Goal: Transaction & Acquisition: Register for event/course

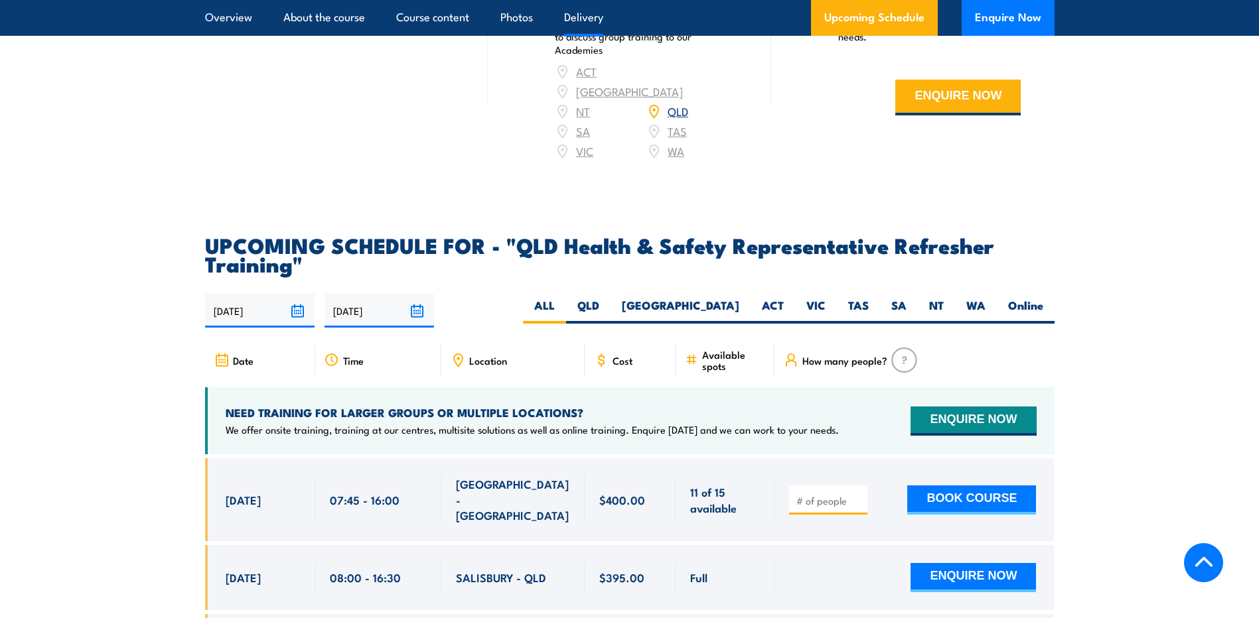
scroll to position [2256, 0]
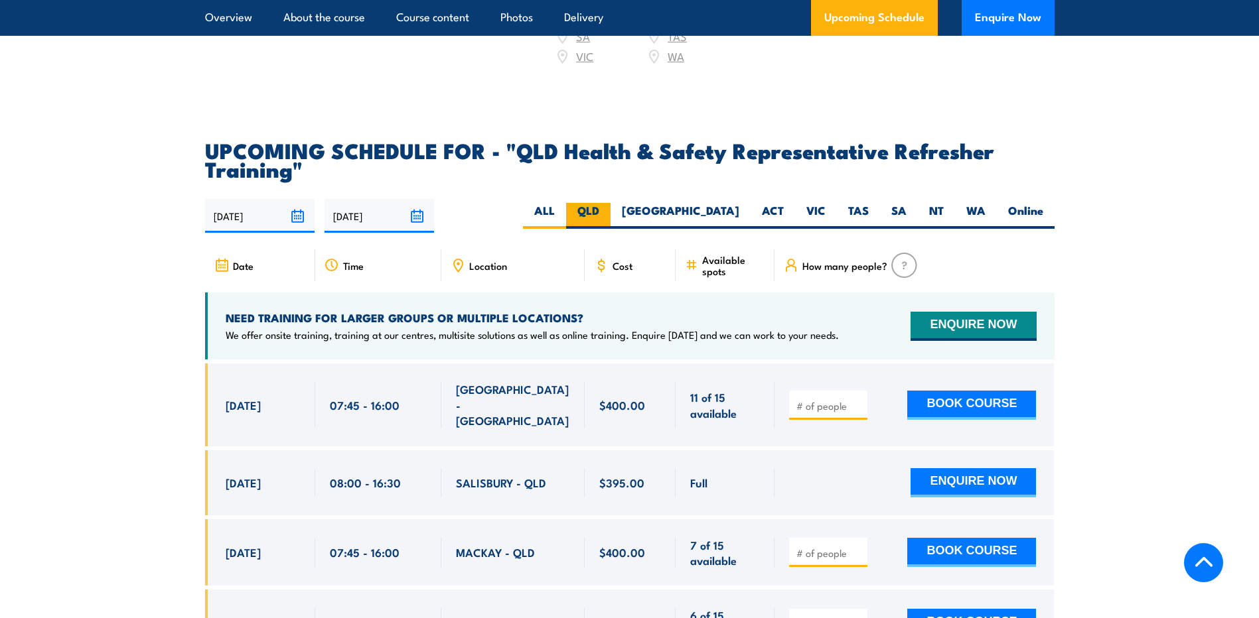
click at [610, 227] on label "QLD" at bounding box center [588, 216] width 44 height 26
click at [608, 212] on input "QLD" at bounding box center [603, 207] width 9 height 9
radio input "true"
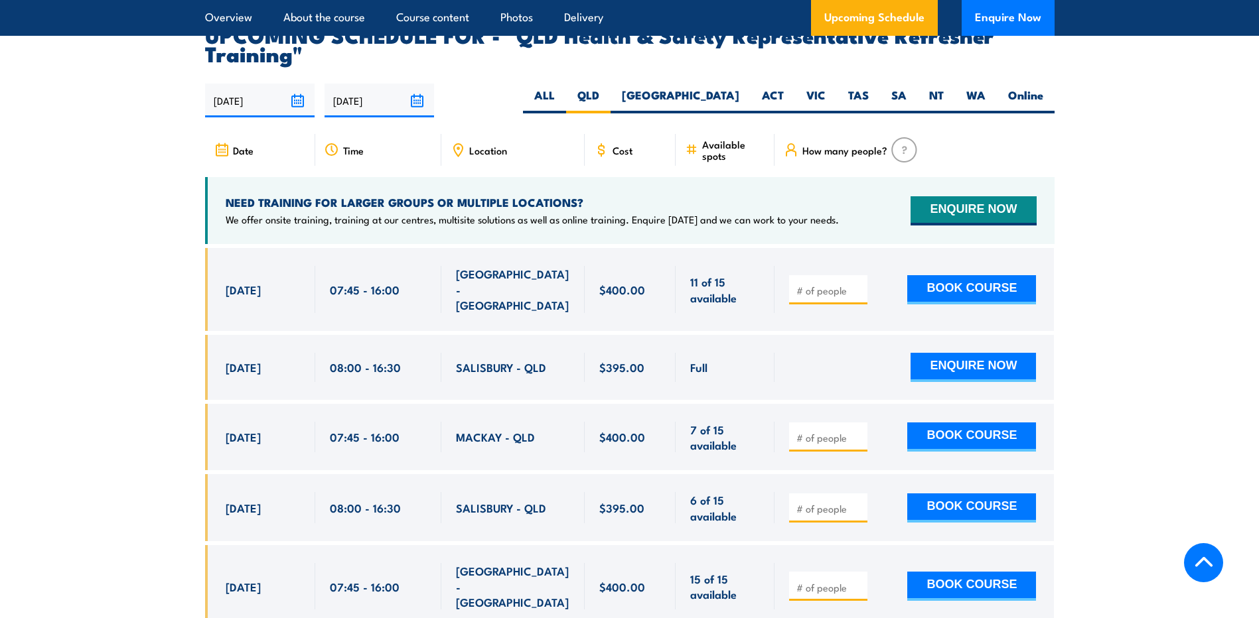
scroll to position [2389, 0]
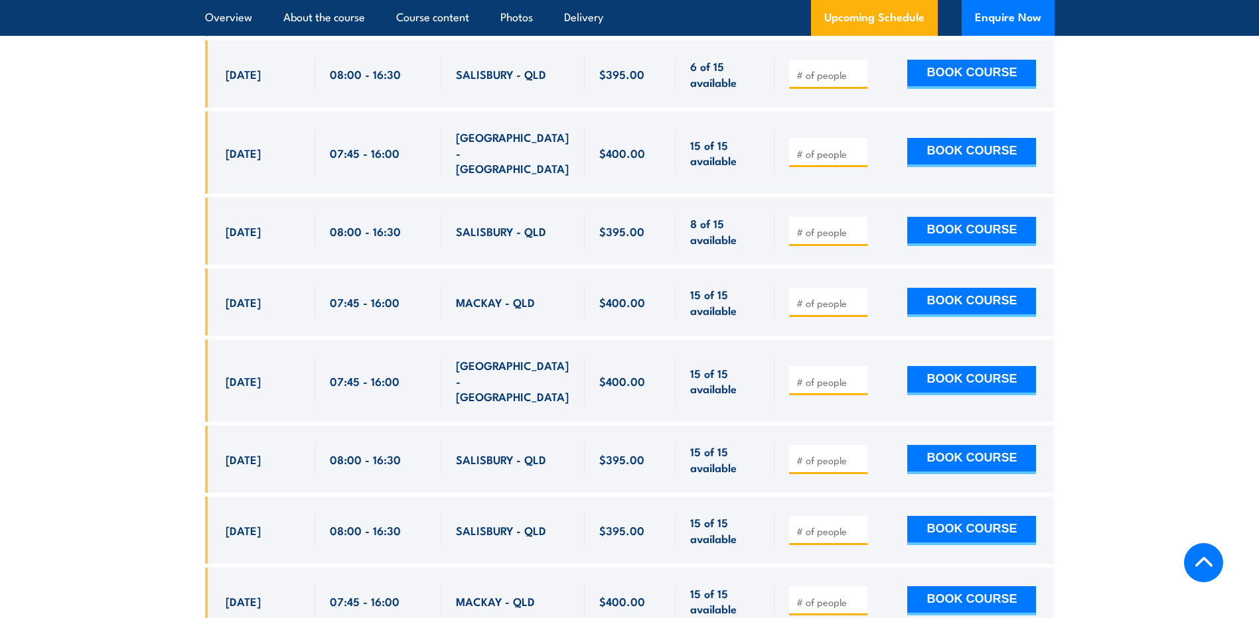
scroll to position [2724, 0]
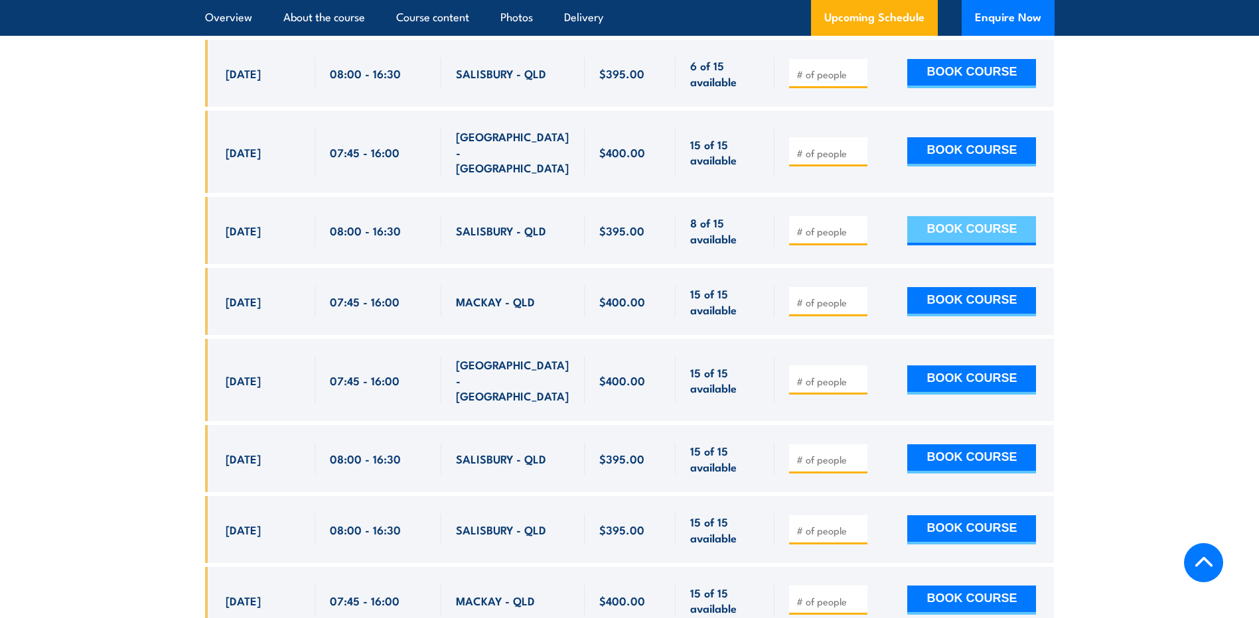
click at [973, 216] on button "BOOK COURSE" at bounding box center [971, 230] width 129 height 29
click at [820, 225] on input "number" at bounding box center [829, 231] width 66 height 13
type input "1"
click at [956, 216] on button "BOOK COURSE" at bounding box center [971, 230] width 129 height 29
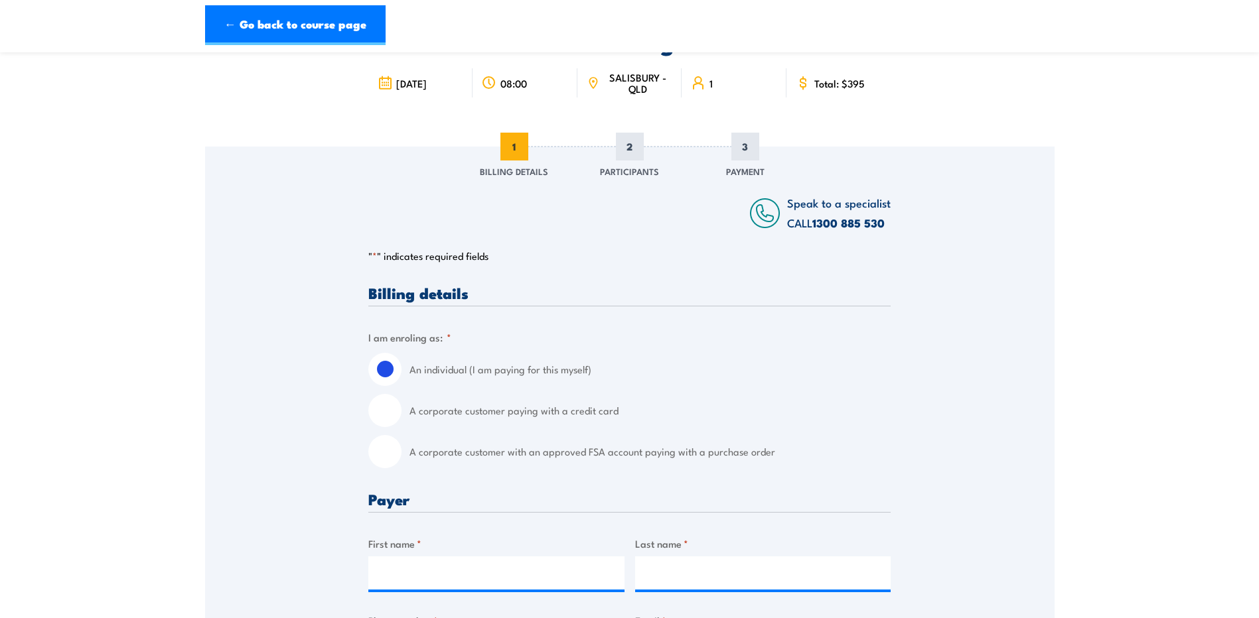
scroll to position [133, 0]
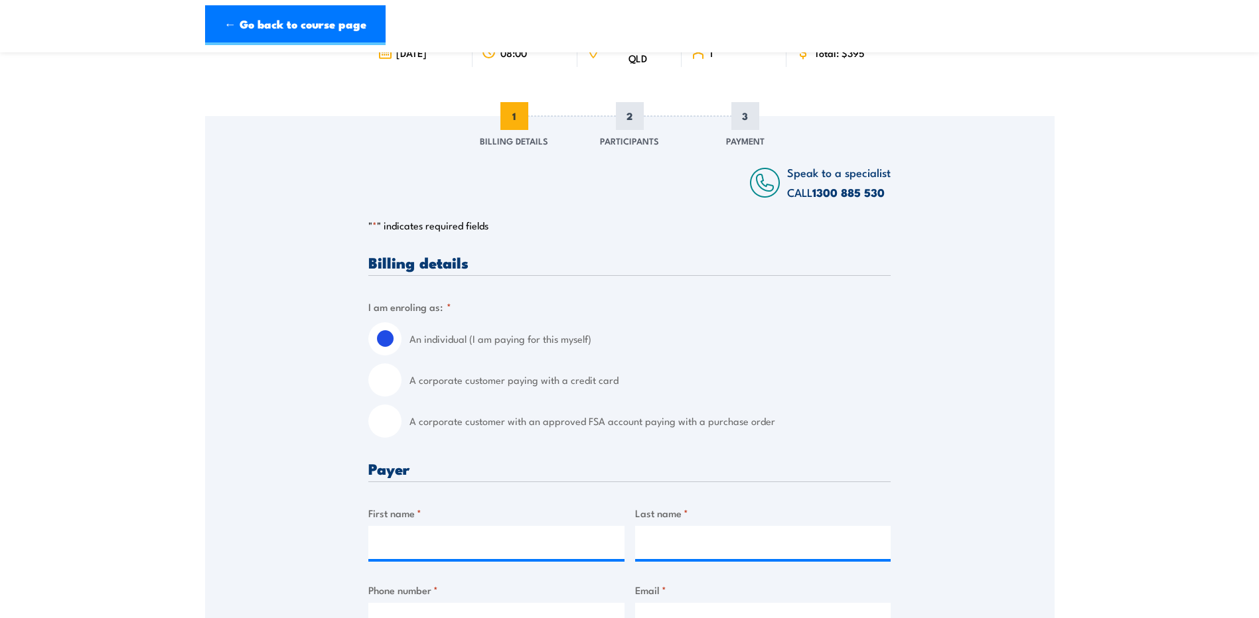
click at [388, 380] on input "A corporate customer paying with a credit card" at bounding box center [384, 380] width 33 height 33
radio input "true"
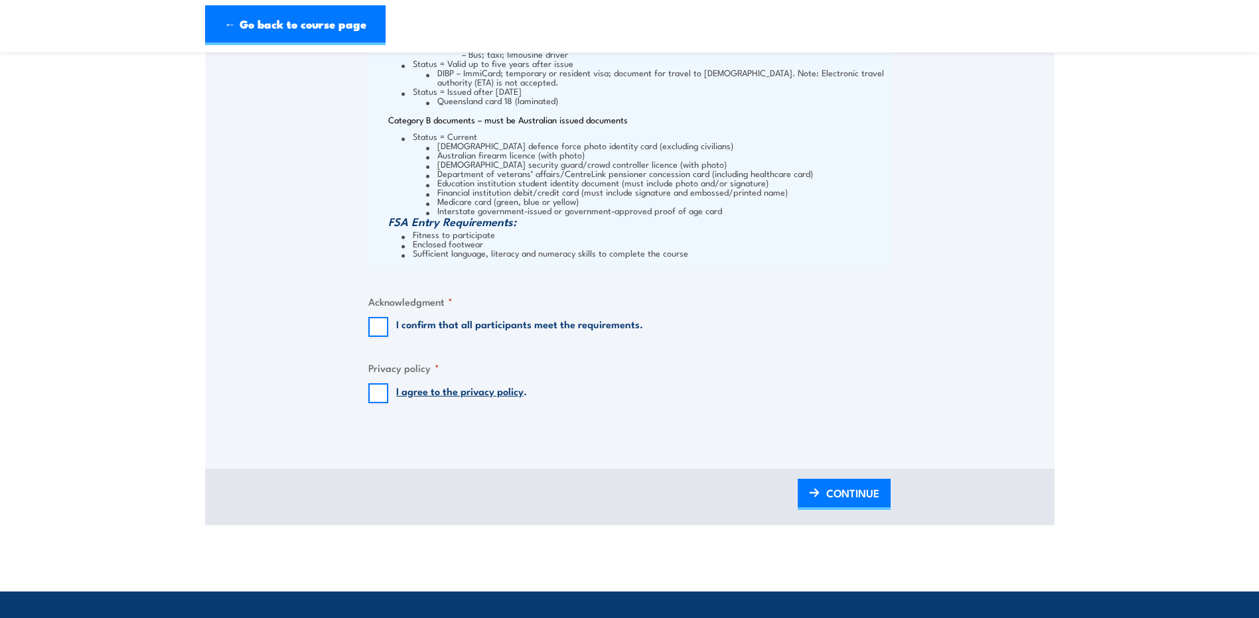
scroll to position [1659, 0]
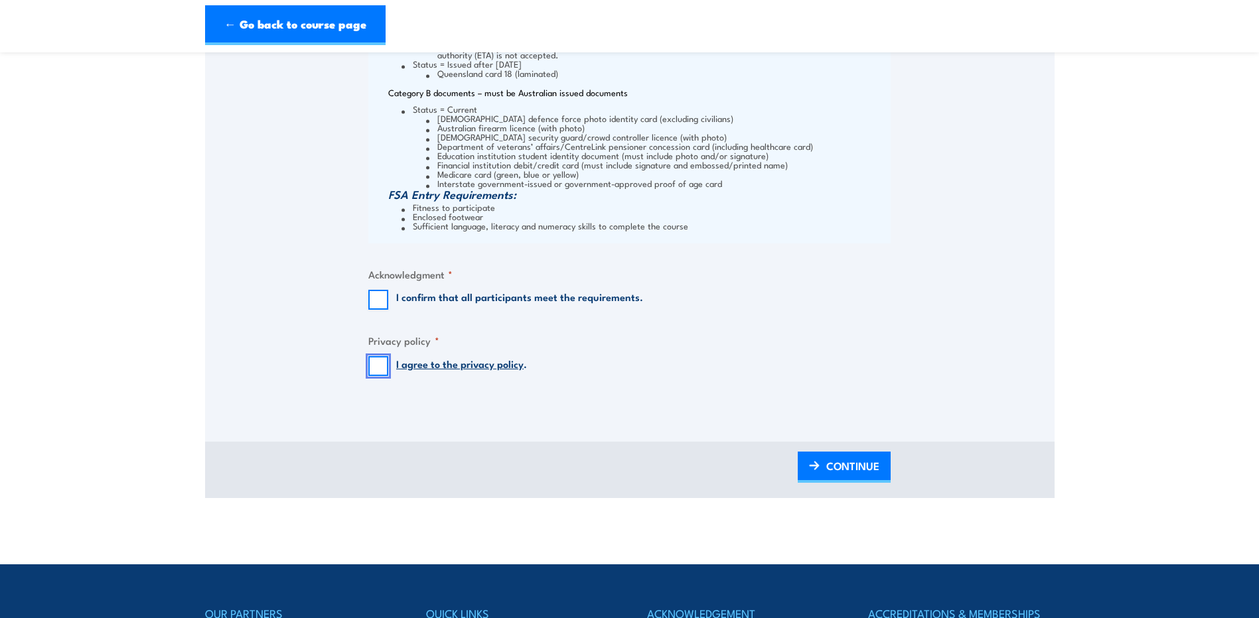
click at [380, 360] on input "I agree to the privacy policy ." at bounding box center [378, 366] width 20 height 20
checkbox input "true"
click at [378, 285] on fieldset "Acknowledgment * I confirm that all participants meet the requirements." at bounding box center [629, 288] width 522 height 43
click at [378, 303] on input "I confirm that all participants meet the requirements." at bounding box center [378, 300] width 20 height 20
checkbox input "true"
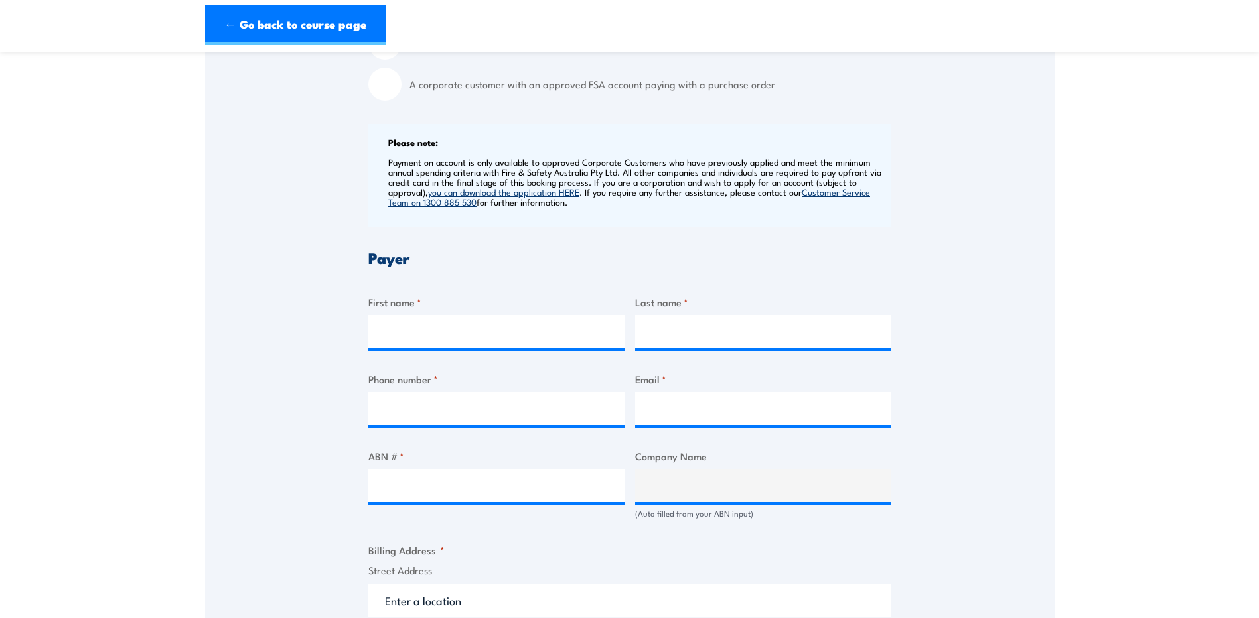
scroll to position [464, 0]
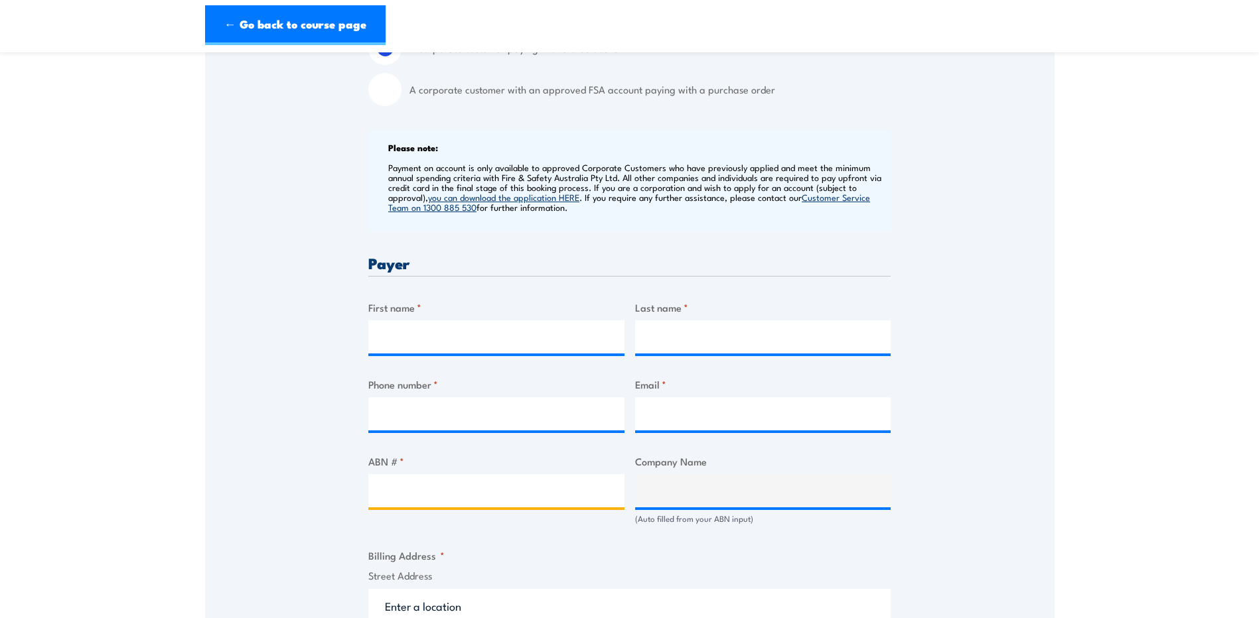
click at [465, 498] on input "ABN # *" at bounding box center [496, 490] width 256 height 33
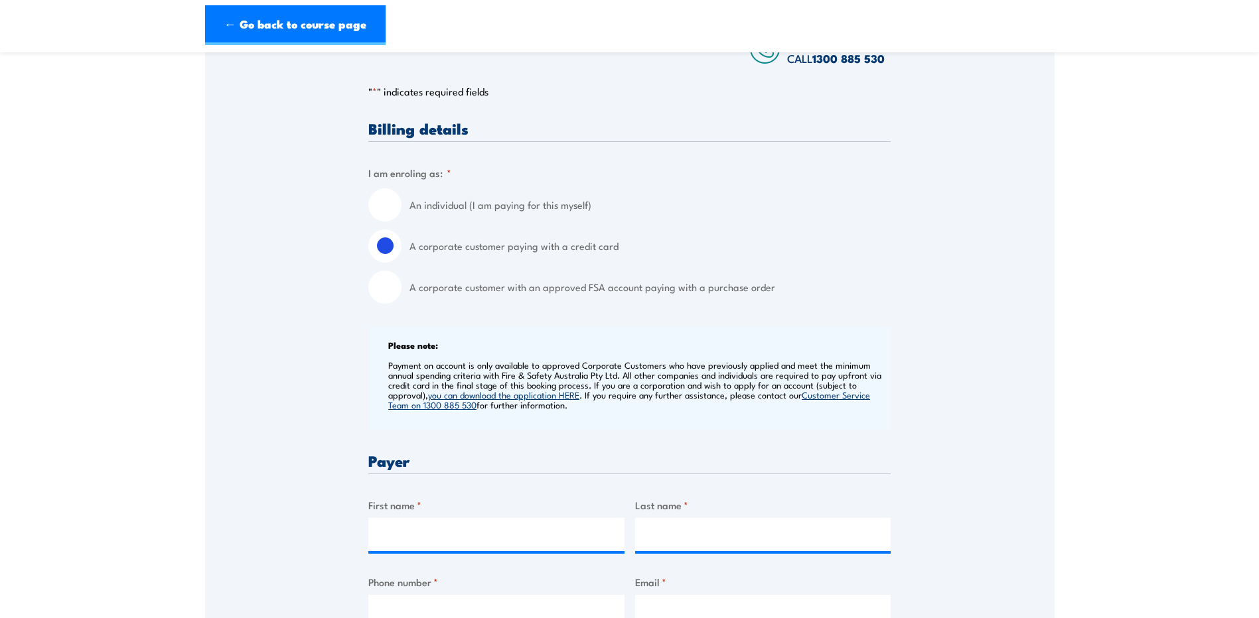
scroll to position [265, 0]
click at [391, 209] on input "An individual (I am paying for this myself)" at bounding box center [384, 206] width 33 height 33
radio input "true"
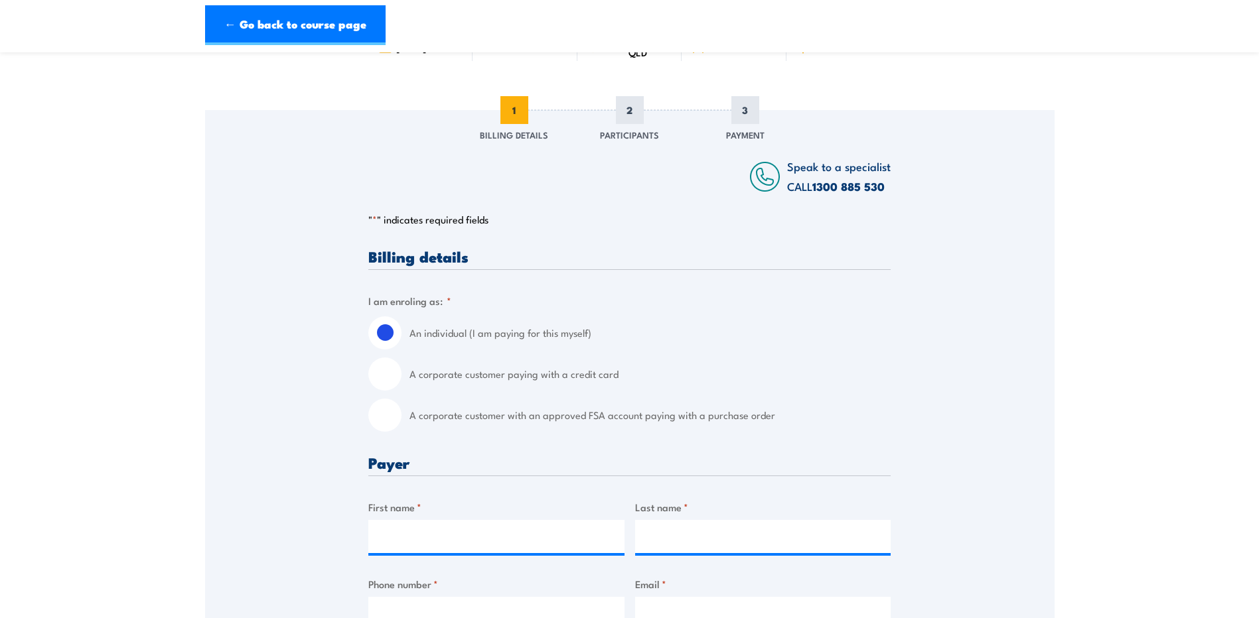
scroll to position [133, 0]
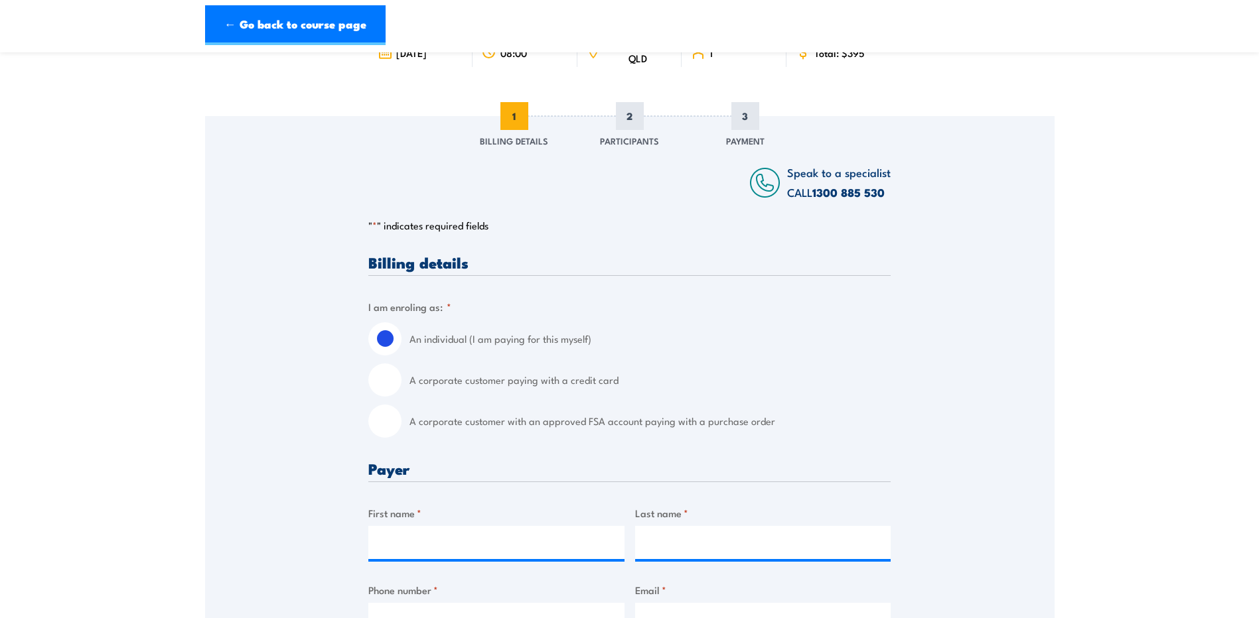
click at [388, 380] on input "A corporate customer paying with a credit card" at bounding box center [384, 380] width 33 height 33
radio input "true"
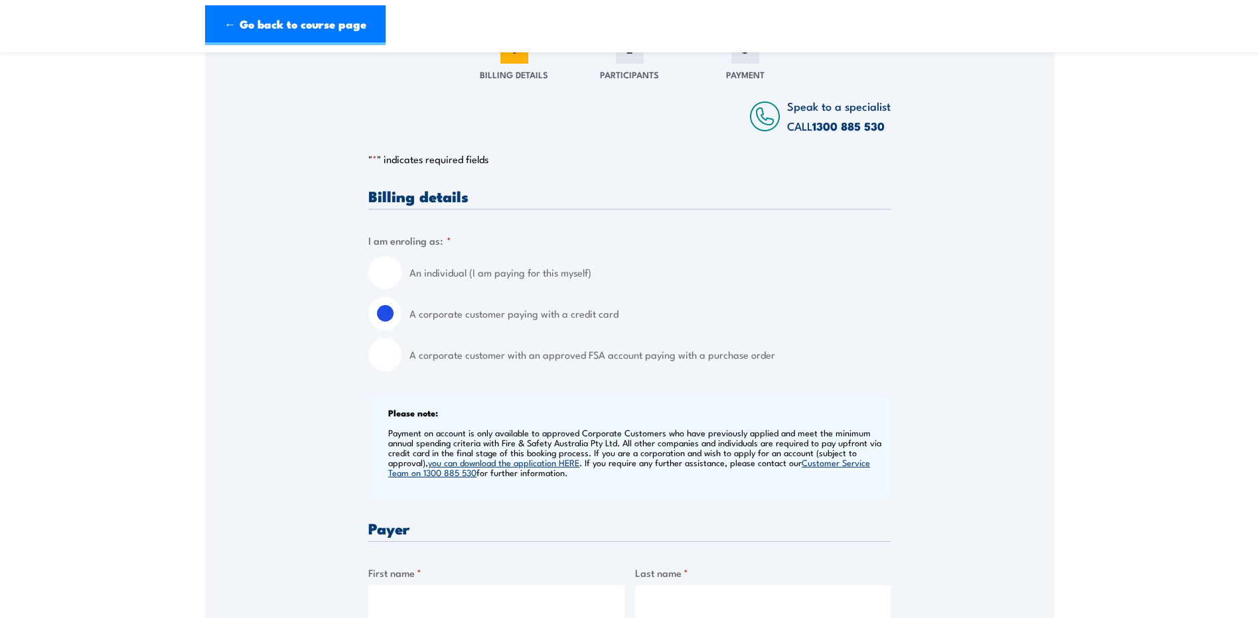
scroll to position [0, 0]
